Goal: Find specific page/section: Find specific page/section

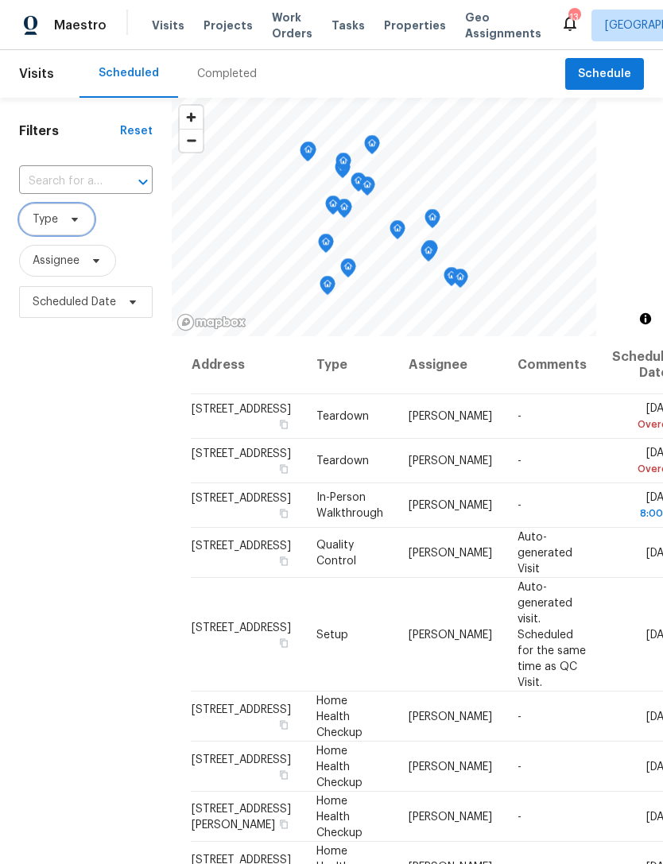
click at [81, 219] on span "Type" at bounding box center [56, 219] width 75 height 32
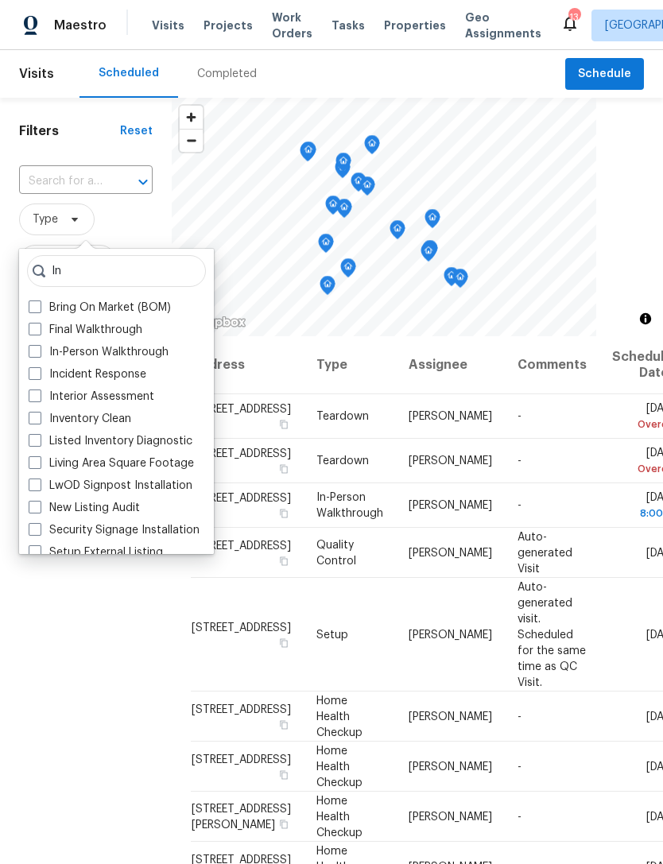
type input "In"
click at [113, 353] on label "In-Person Walkthrough" at bounding box center [99, 352] width 140 height 16
click at [39, 353] on input "In-Person Walkthrough" at bounding box center [34, 349] width 10 height 10
checkbox input "true"
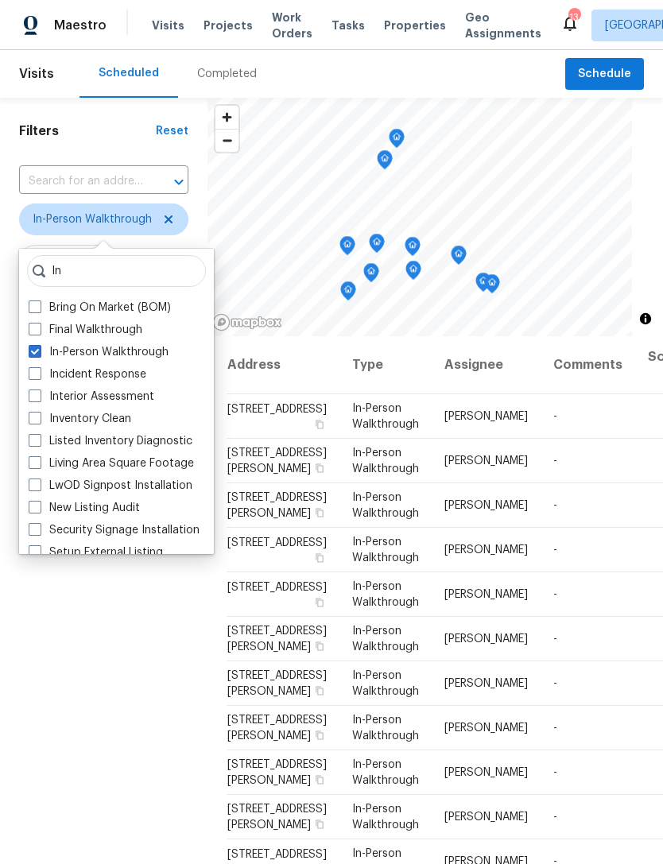
click at [43, 656] on div "Filters Reset ​ In-Person Walkthrough Assignee Scheduled Date" at bounding box center [103, 563] width 207 height 930
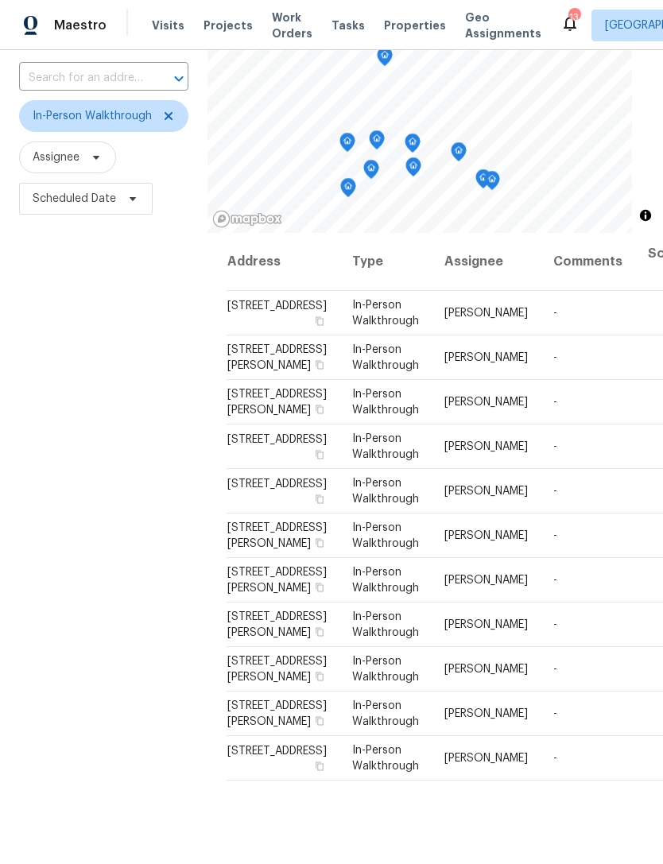
scroll to position [98, 0]
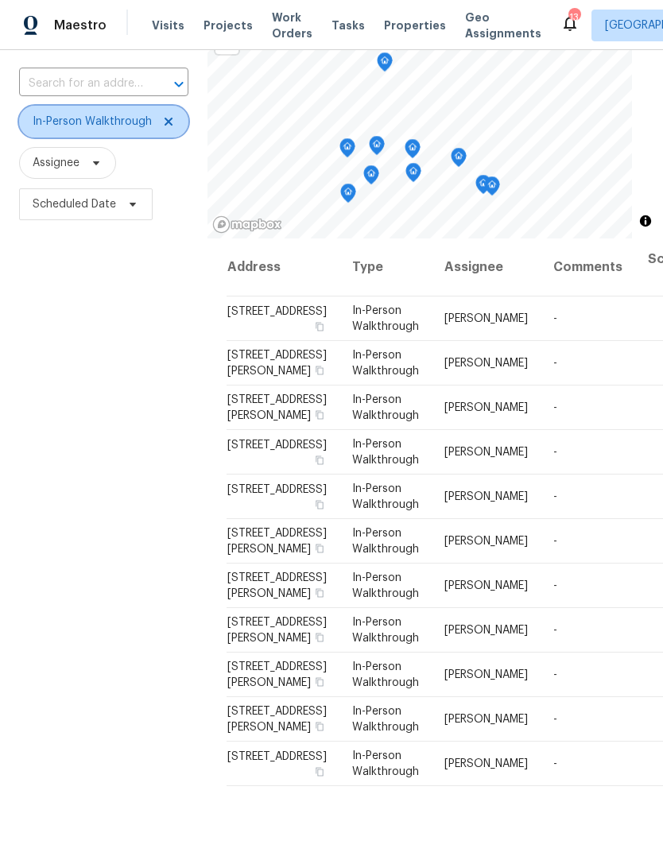
click at [168, 119] on icon at bounding box center [168, 121] width 13 height 13
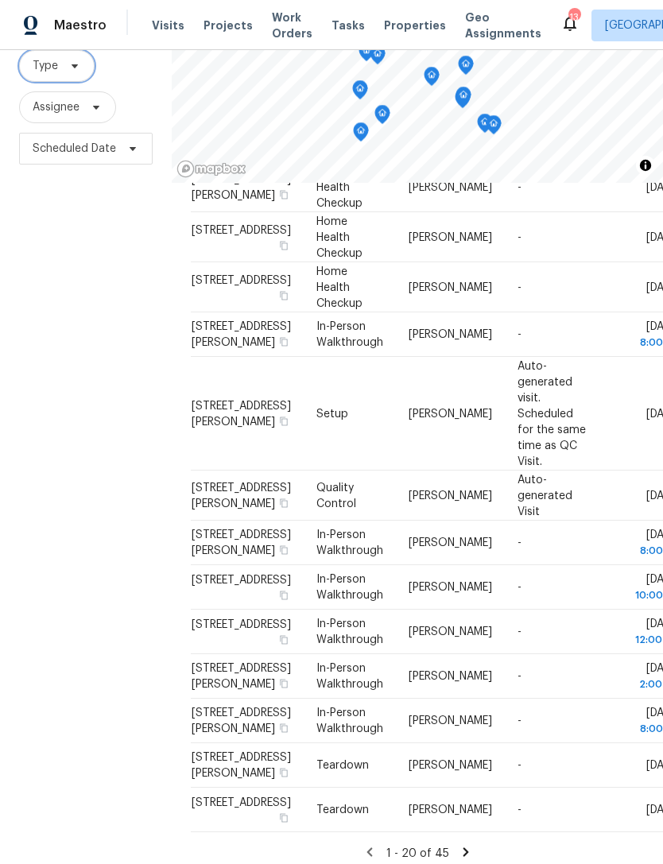
click at [73, 70] on icon at bounding box center [74, 66] width 13 height 13
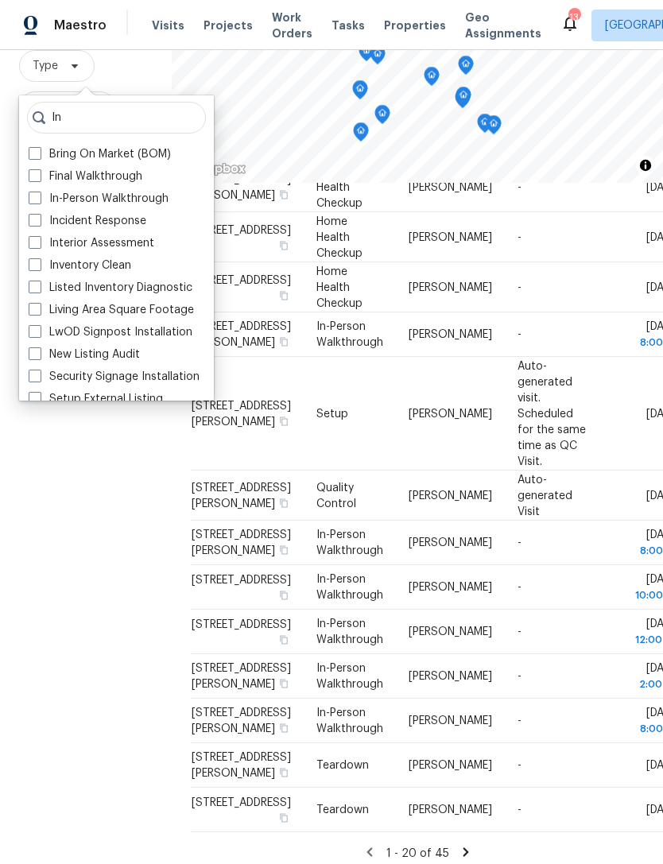
type input "In"
click at [133, 198] on label "In-Person Walkthrough" at bounding box center [99, 199] width 140 height 16
click at [39, 198] on input "In-Person Walkthrough" at bounding box center [34, 196] width 10 height 10
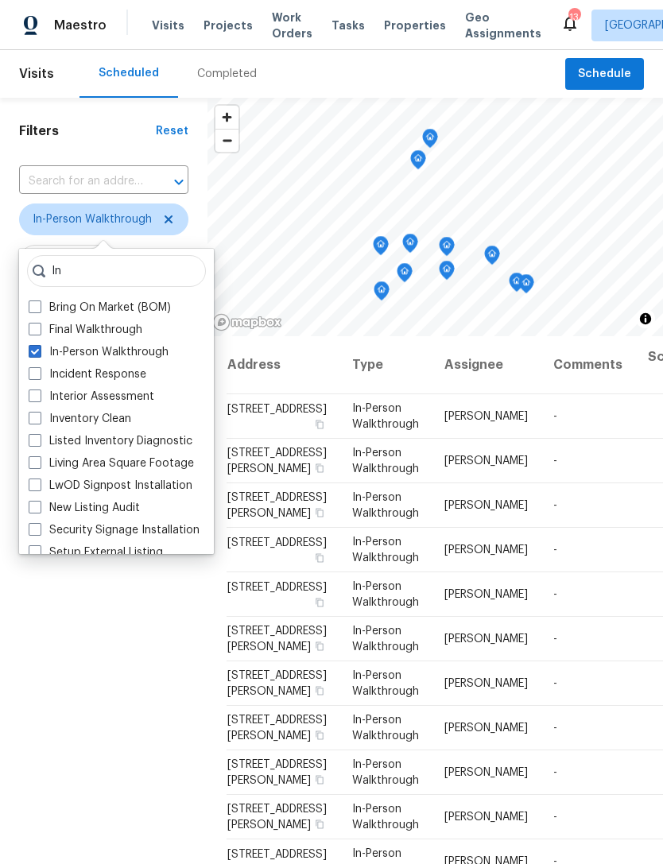
click at [41, 357] on span at bounding box center [35, 351] width 13 height 13
click at [39, 354] on input "In-Person Walkthrough" at bounding box center [34, 349] width 10 height 10
checkbox input "false"
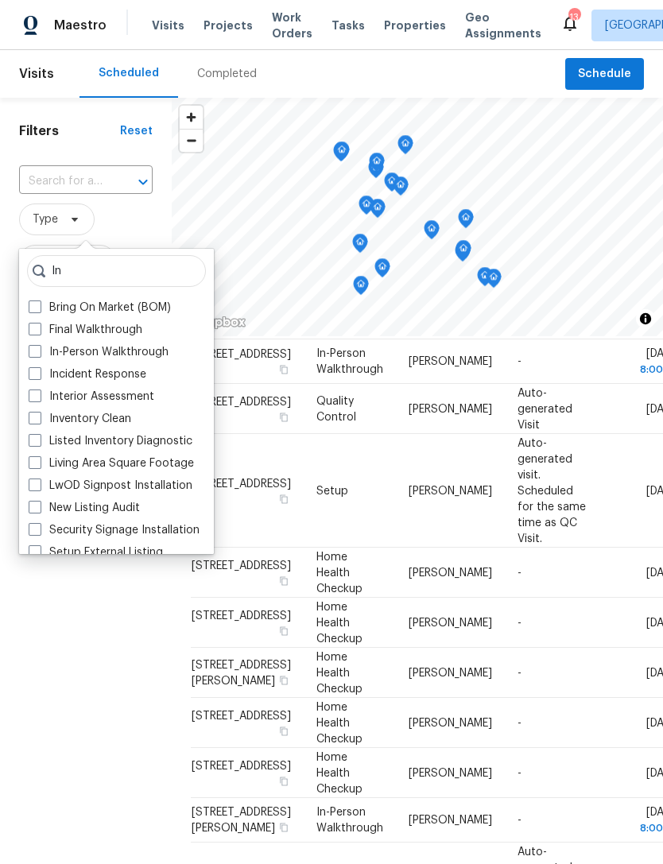
click at [83, 681] on div "Filters Reset ​ Type Assignee Scheduled Date" at bounding box center [86, 563] width 172 height 930
